Goal: Navigation & Orientation: Find specific page/section

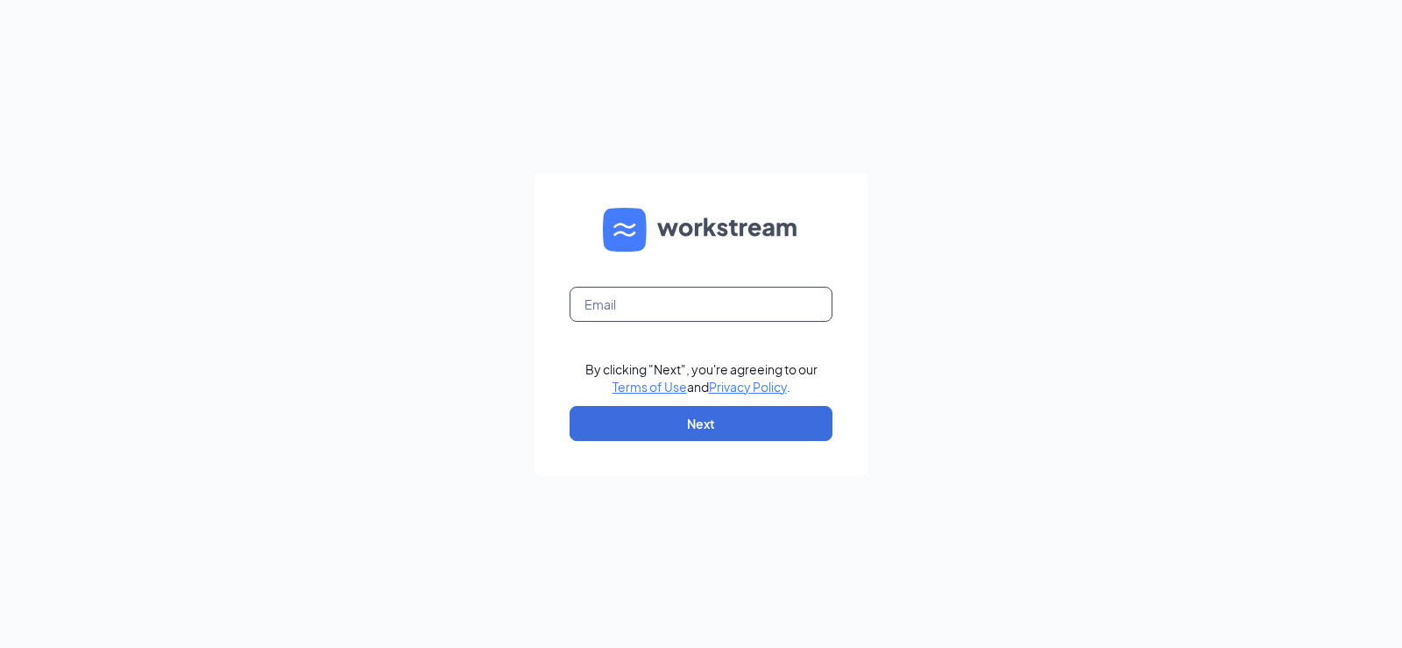
click at [684, 311] on input "text" at bounding box center [701, 304] width 263 height 35
type input "manager46@tapplastics.com"
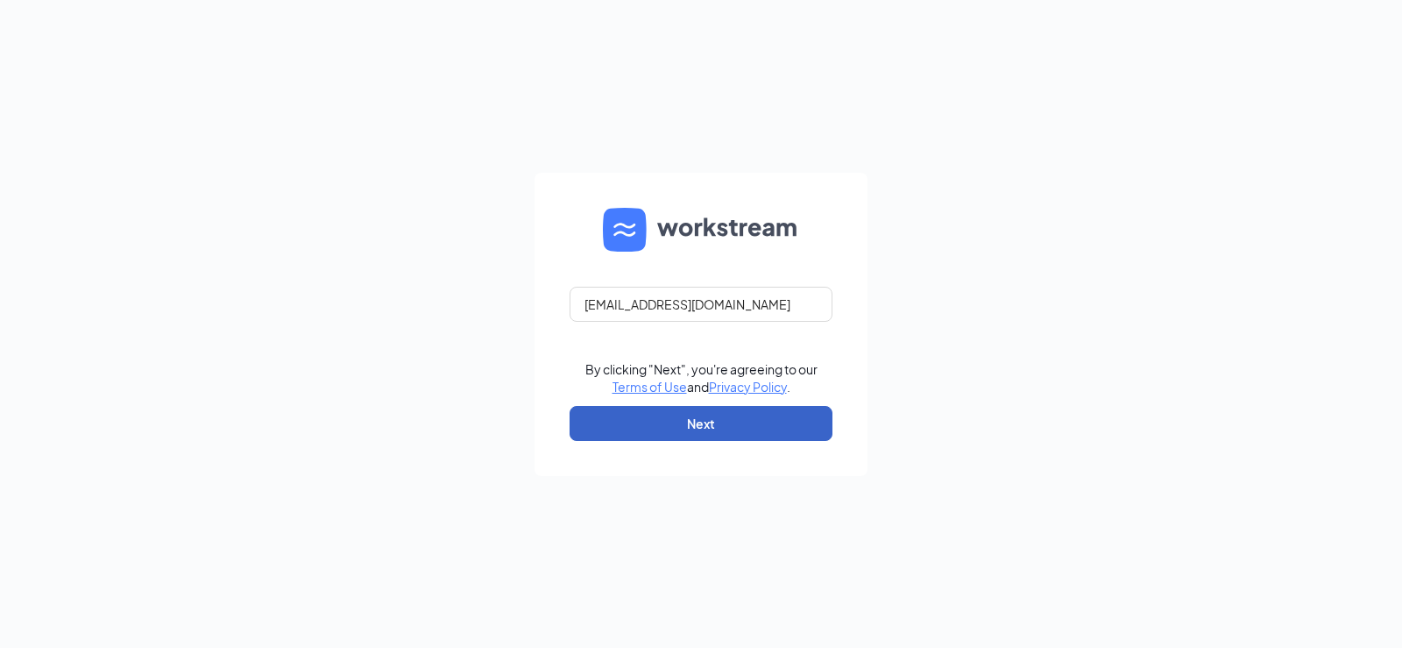
click at [750, 423] on button "Next" at bounding box center [701, 423] width 263 height 35
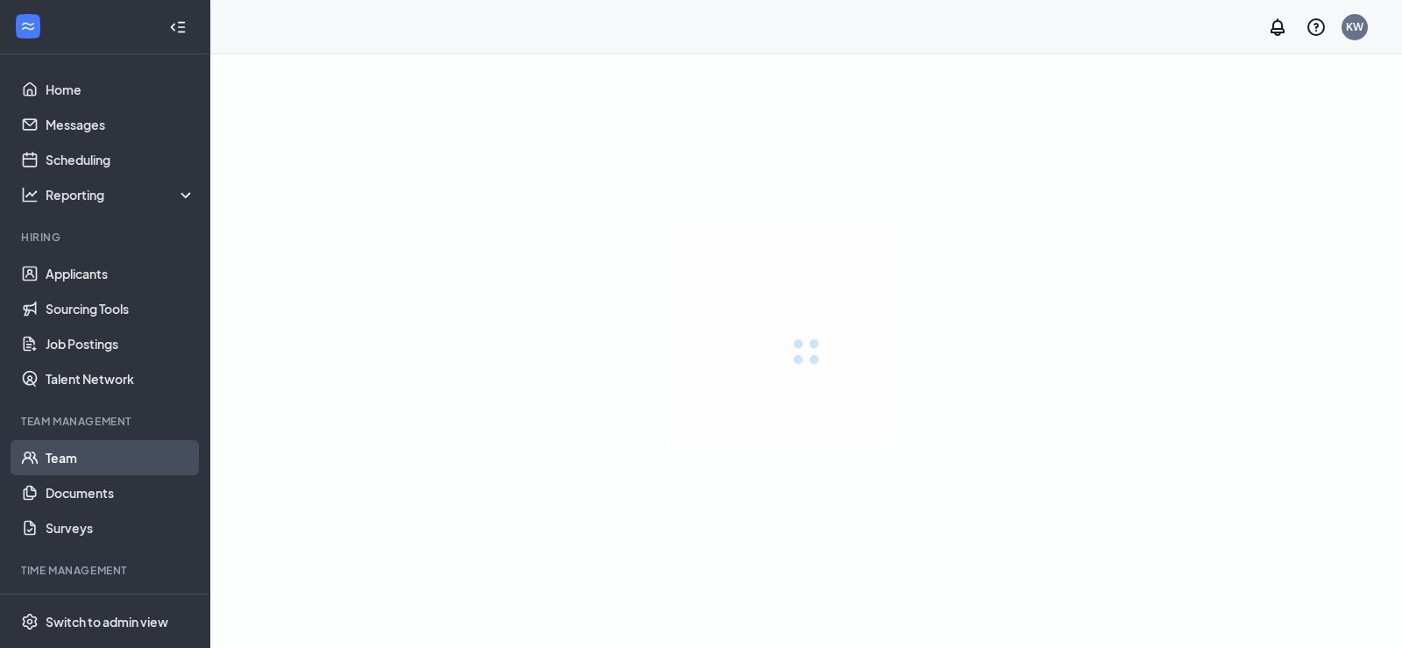
click at [59, 451] on link "Team" at bounding box center [121, 457] width 150 height 35
